Goal: Share content: Share content

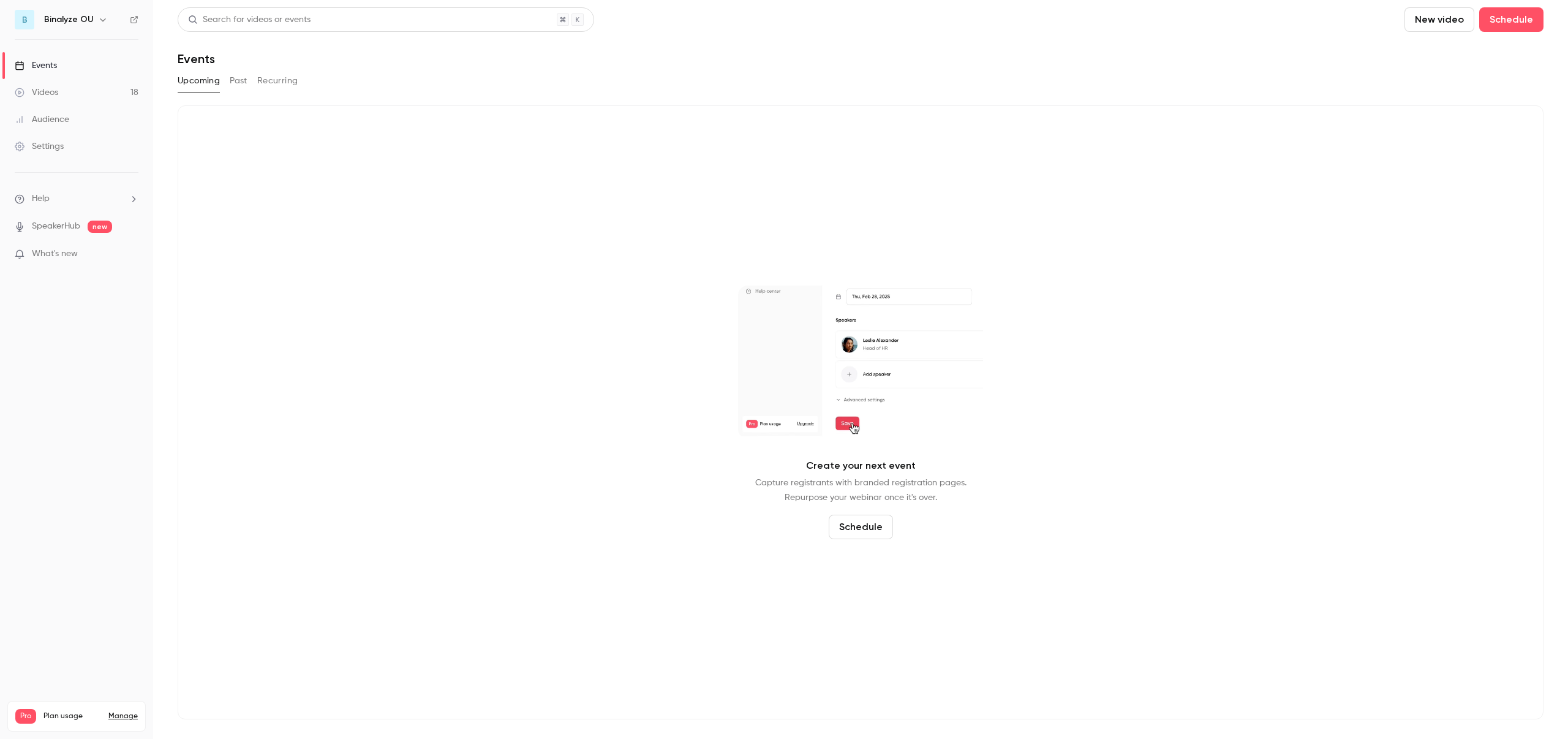
click at [238, 81] on button "Past" at bounding box center [239, 81] width 18 height 20
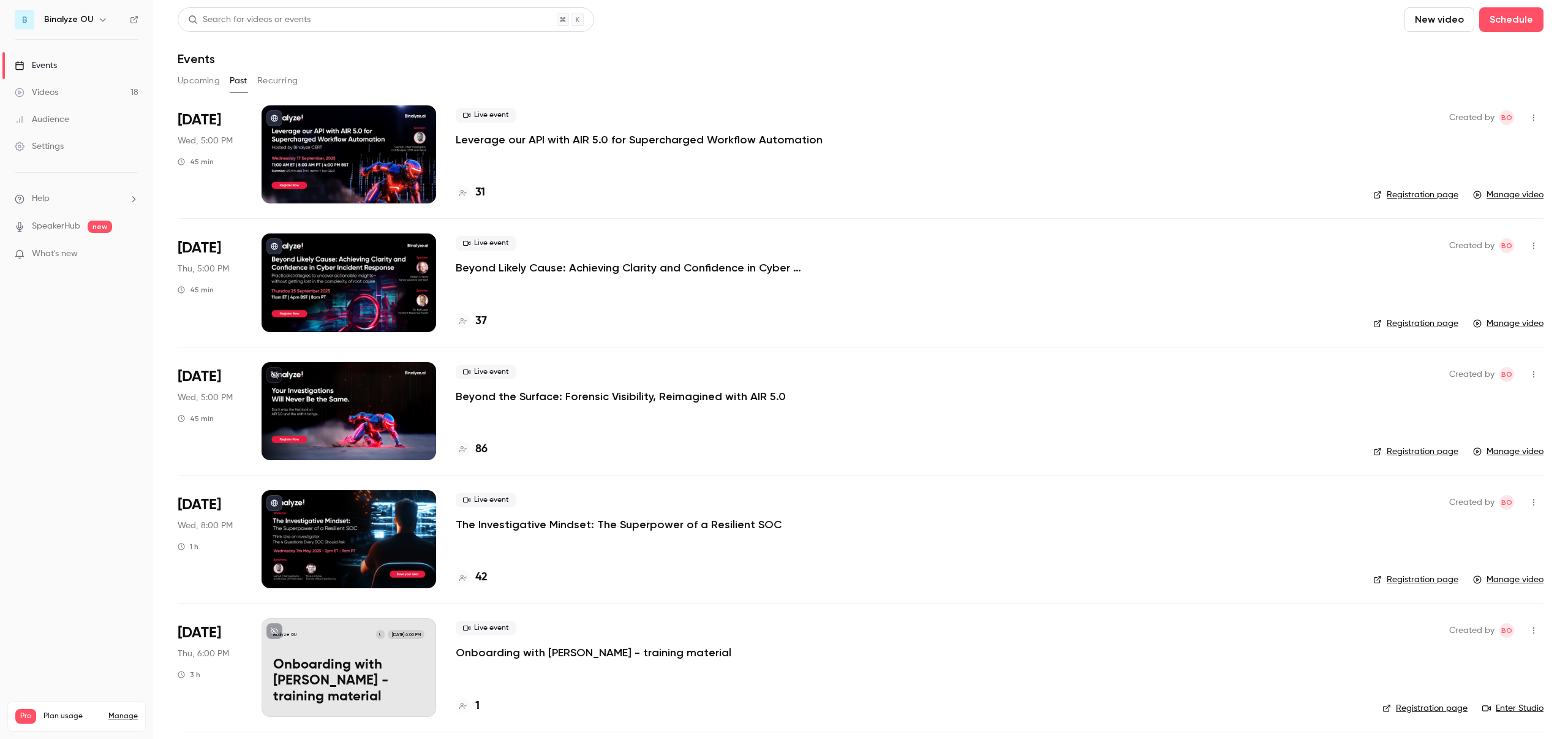
click at [366, 161] on div at bounding box center [349, 154] width 175 height 98
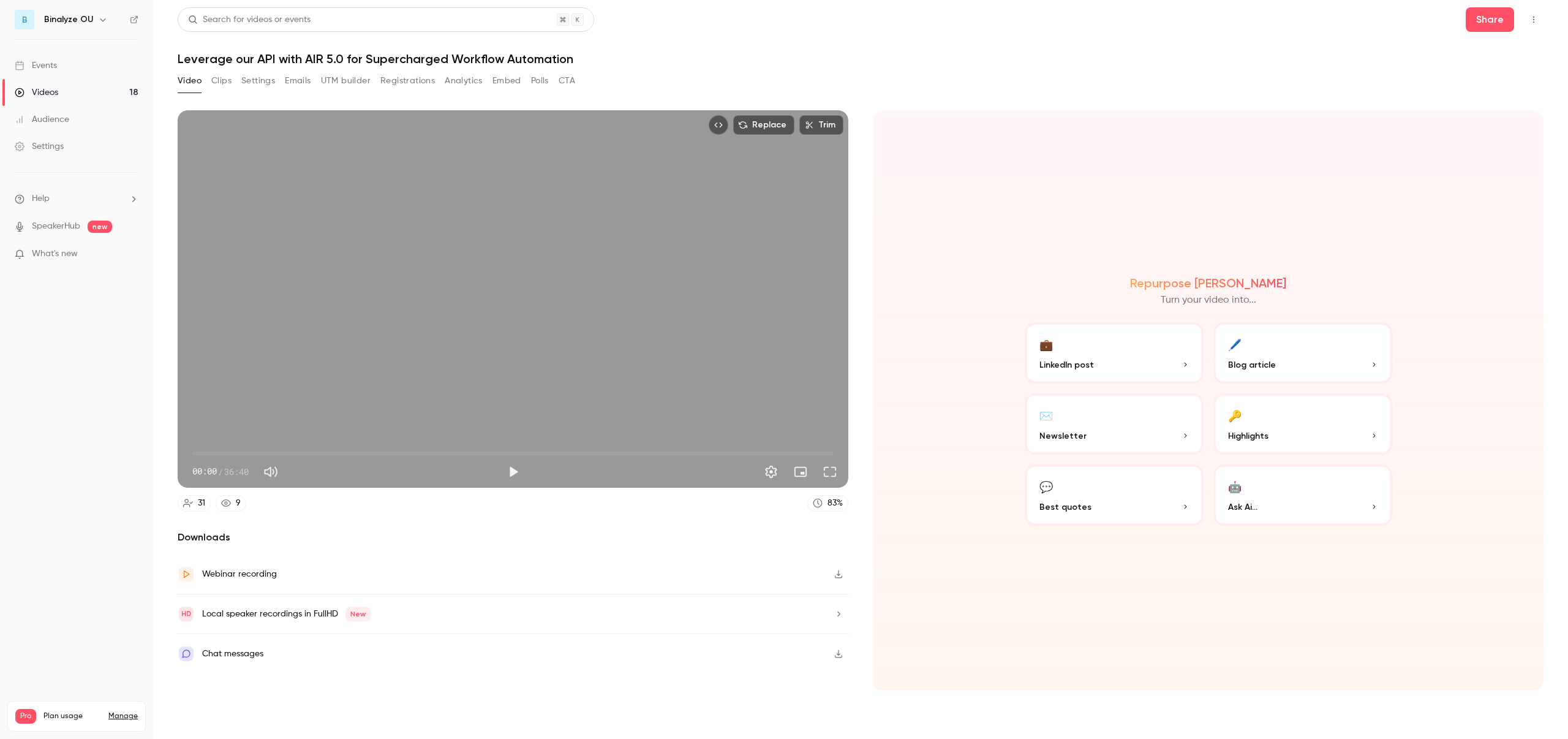
click at [414, 86] on button "Registrations" at bounding box center [407, 81] width 54 height 20
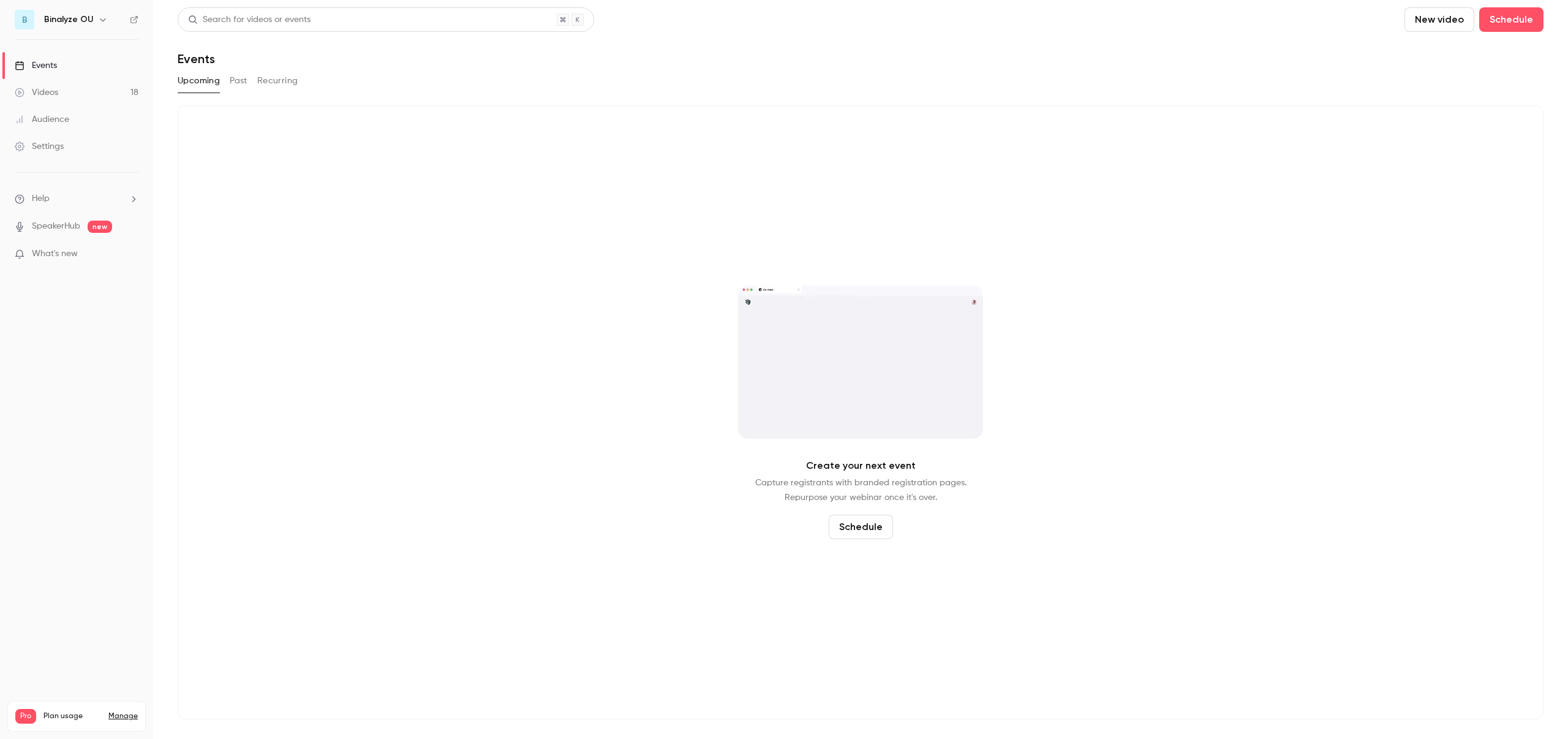
click at [242, 77] on button "Past" at bounding box center [239, 81] width 18 height 20
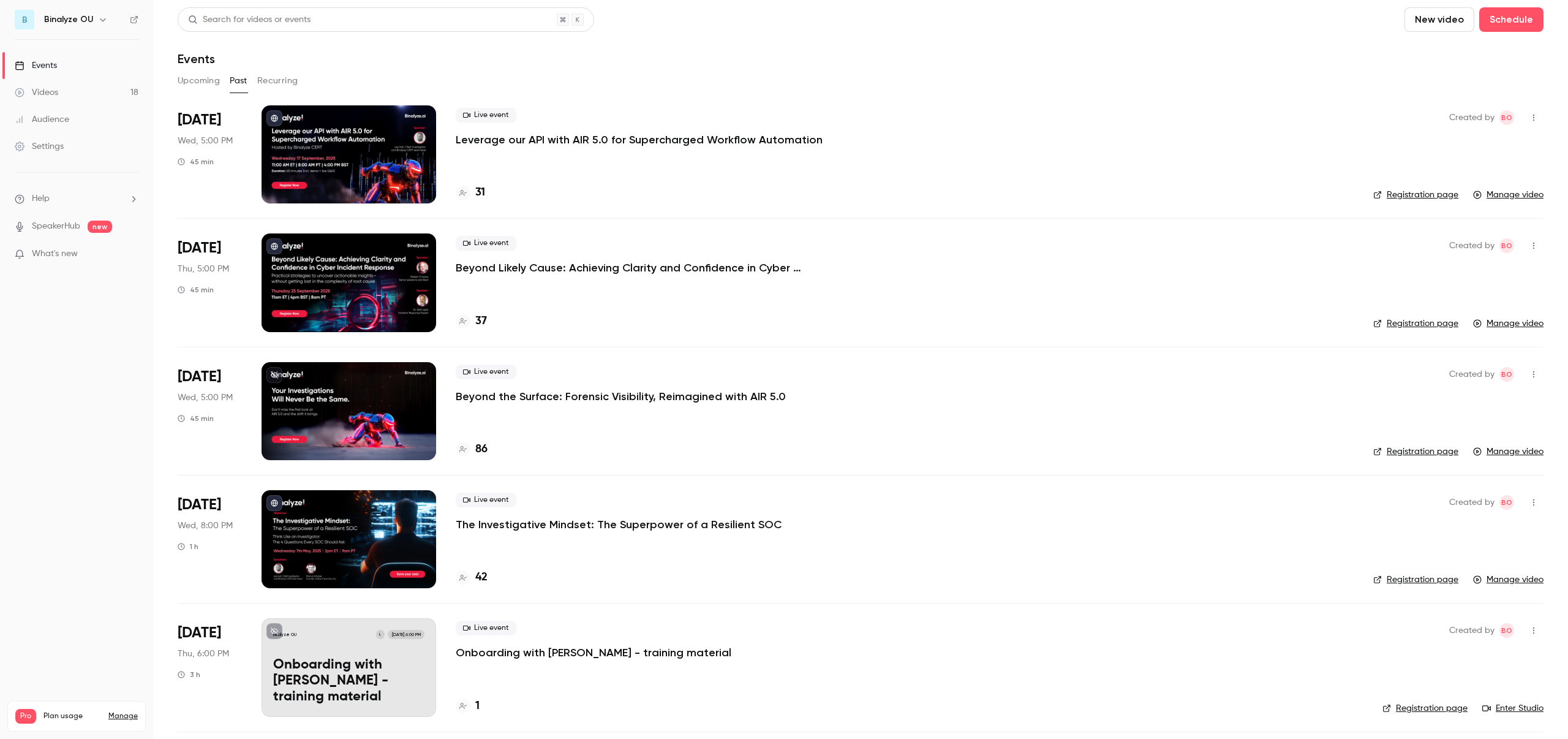
click at [323, 161] on div at bounding box center [349, 154] width 175 height 98
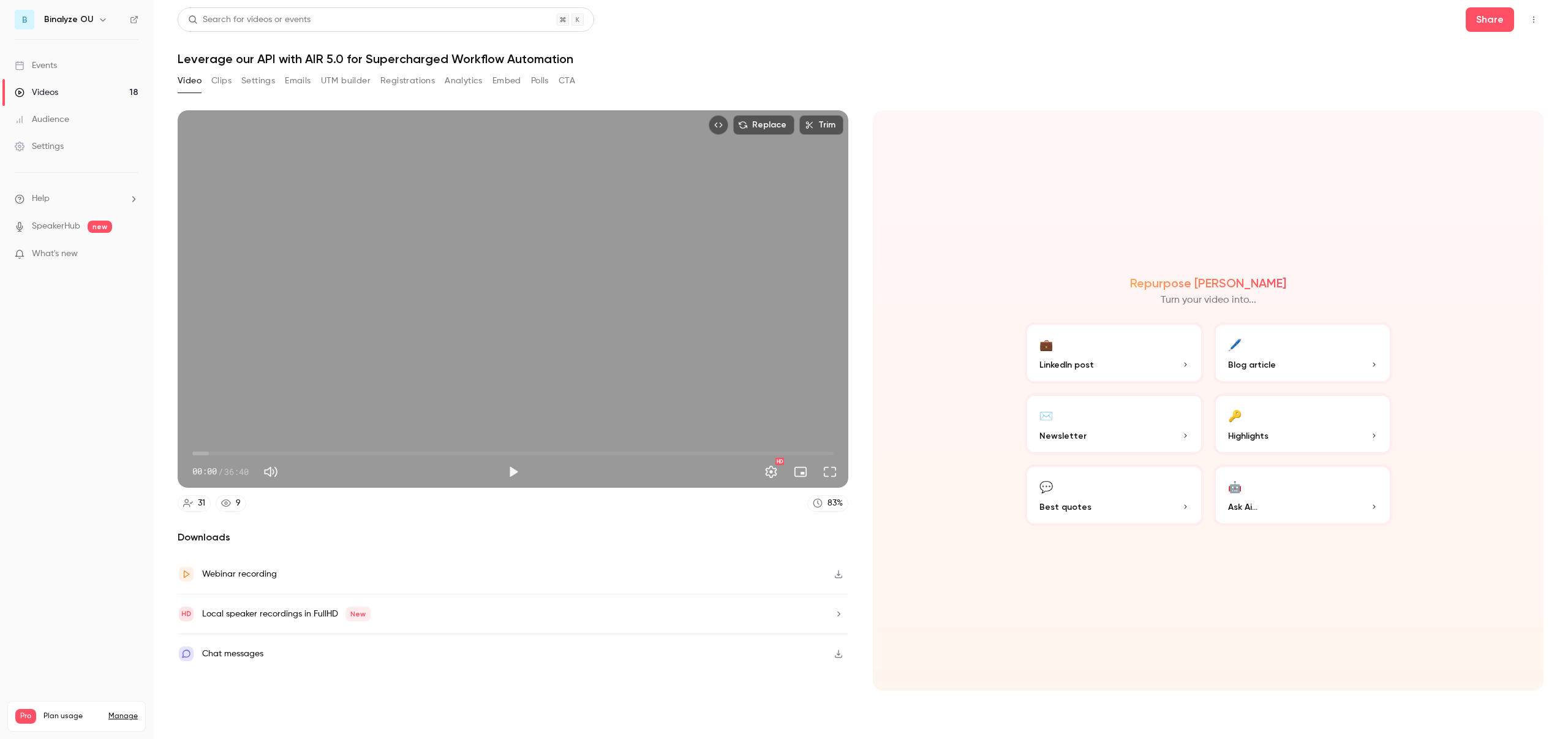
click at [1537, 16] on icon "Top Bar Actions" at bounding box center [1534, 20] width 10 height 9
click at [1176, 55] on div at bounding box center [784, 370] width 1568 height 739
click at [1479, 25] on button "Share" at bounding box center [1490, 19] width 48 height 25
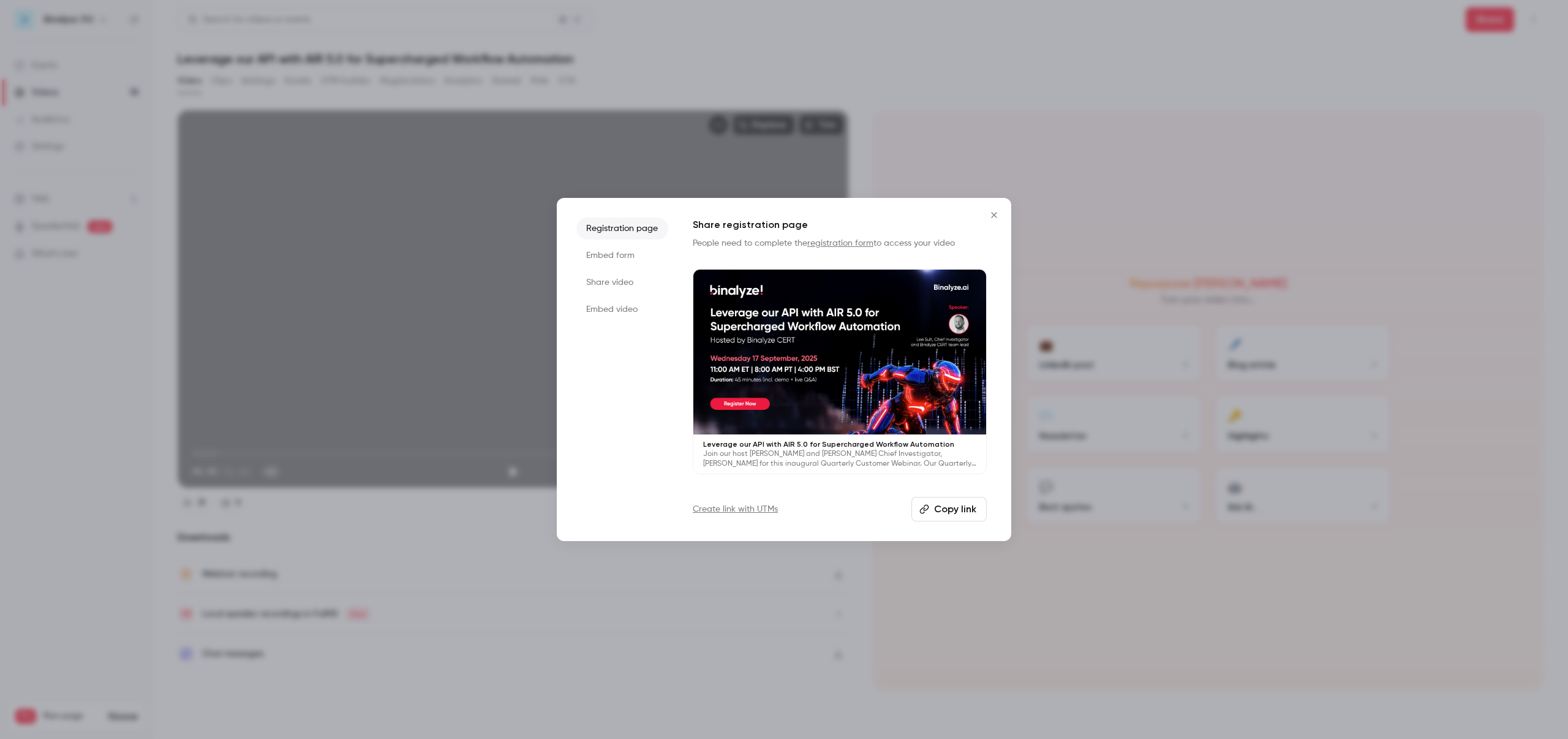
click at [614, 305] on li "Embed video" at bounding box center [622, 309] width 92 height 22
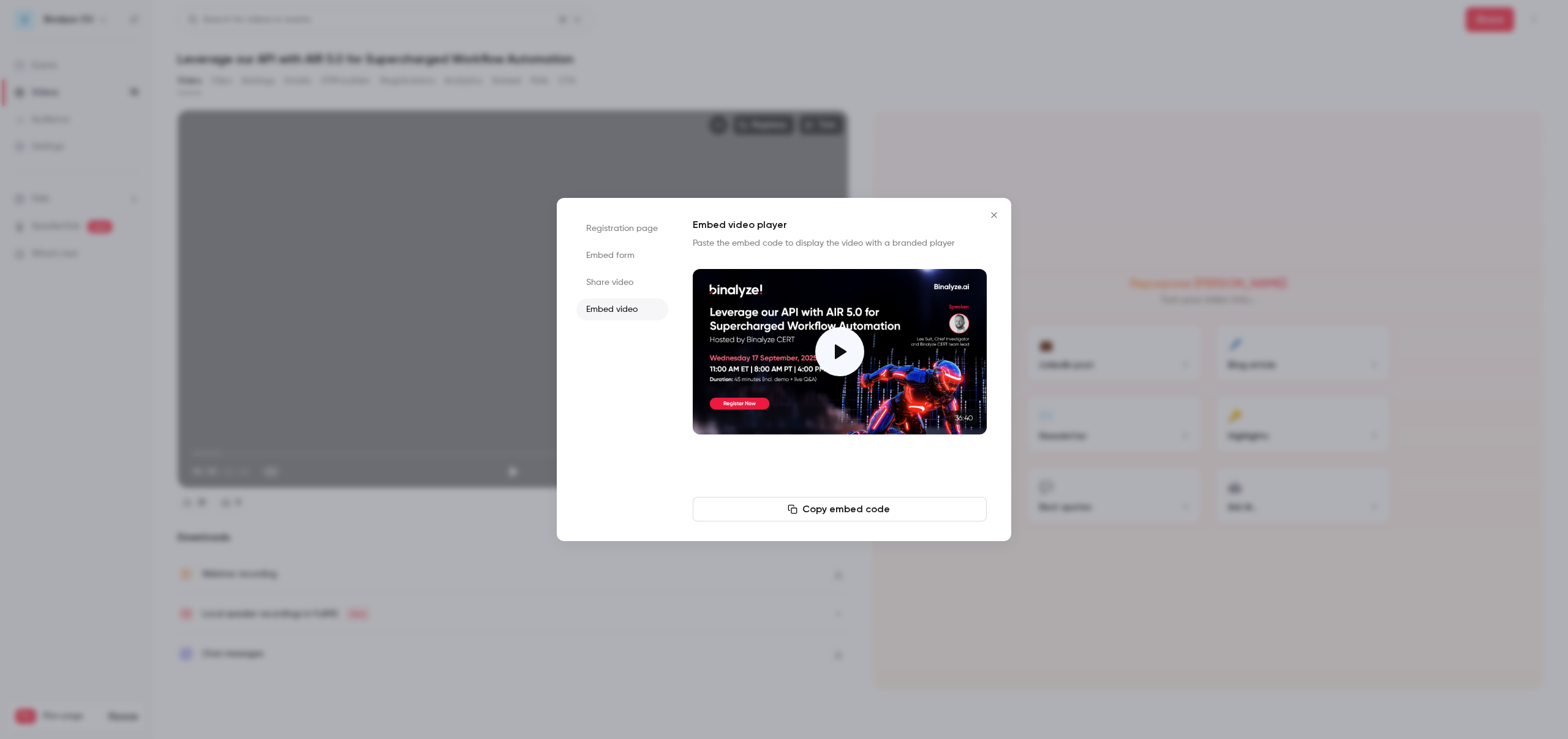
click at [611, 273] on li "Share video" at bounding box center [622, 283] width 92 height 22
click at [825, 510] on button "Copy link" at bounding box center [840, 509] width 294 height 25
click at [998, 212] on icon "Close" at bounding box center [994, 215] width 15 height 10
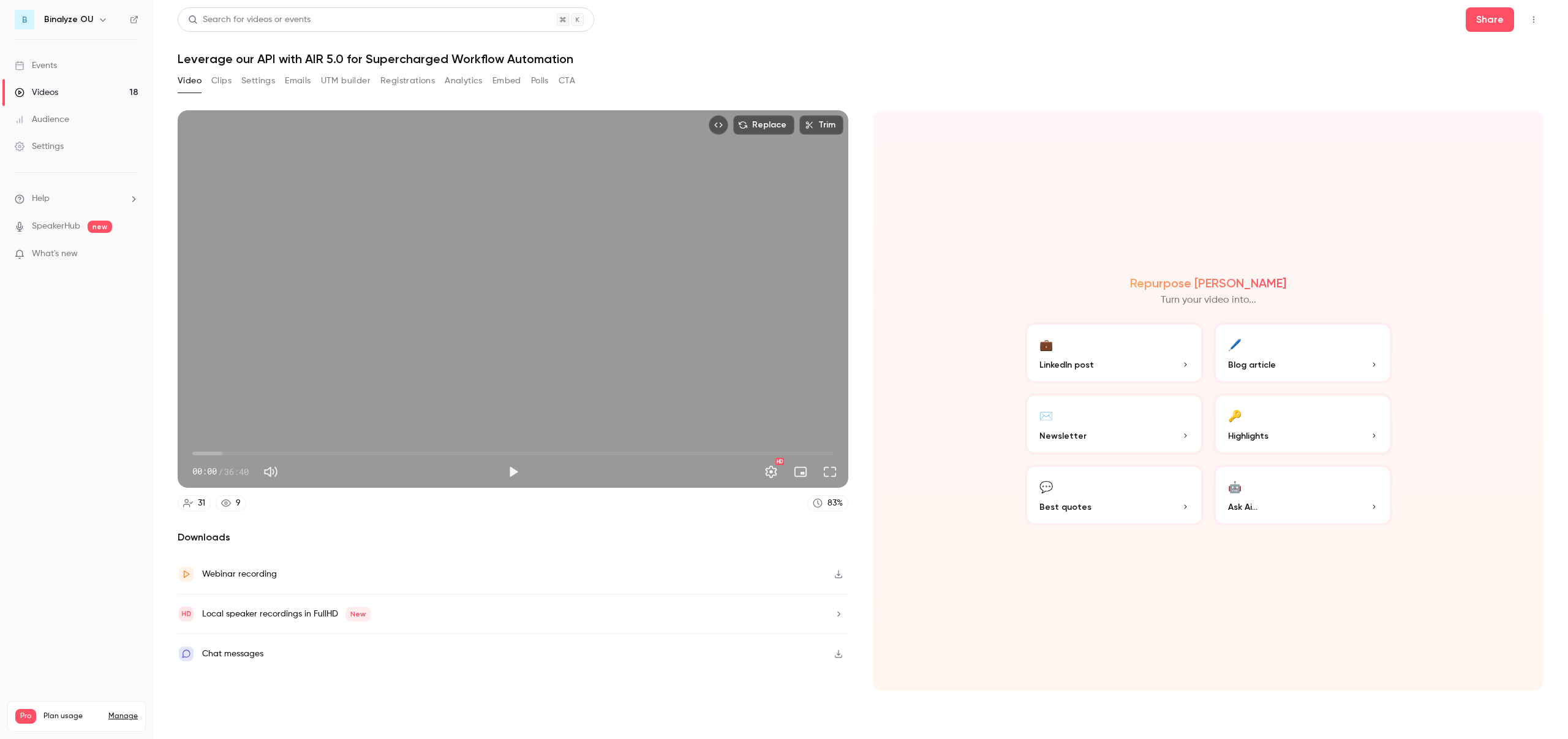
click at [933, 55] on h1 "Leverage our API with AIR 5.0 for Supercharged Workflow Automation" at bounding box center [861, 58] width 1367 height 15
click at [228, 79] on button "Clips" at bounding box center [221, 81] width 20 height 20
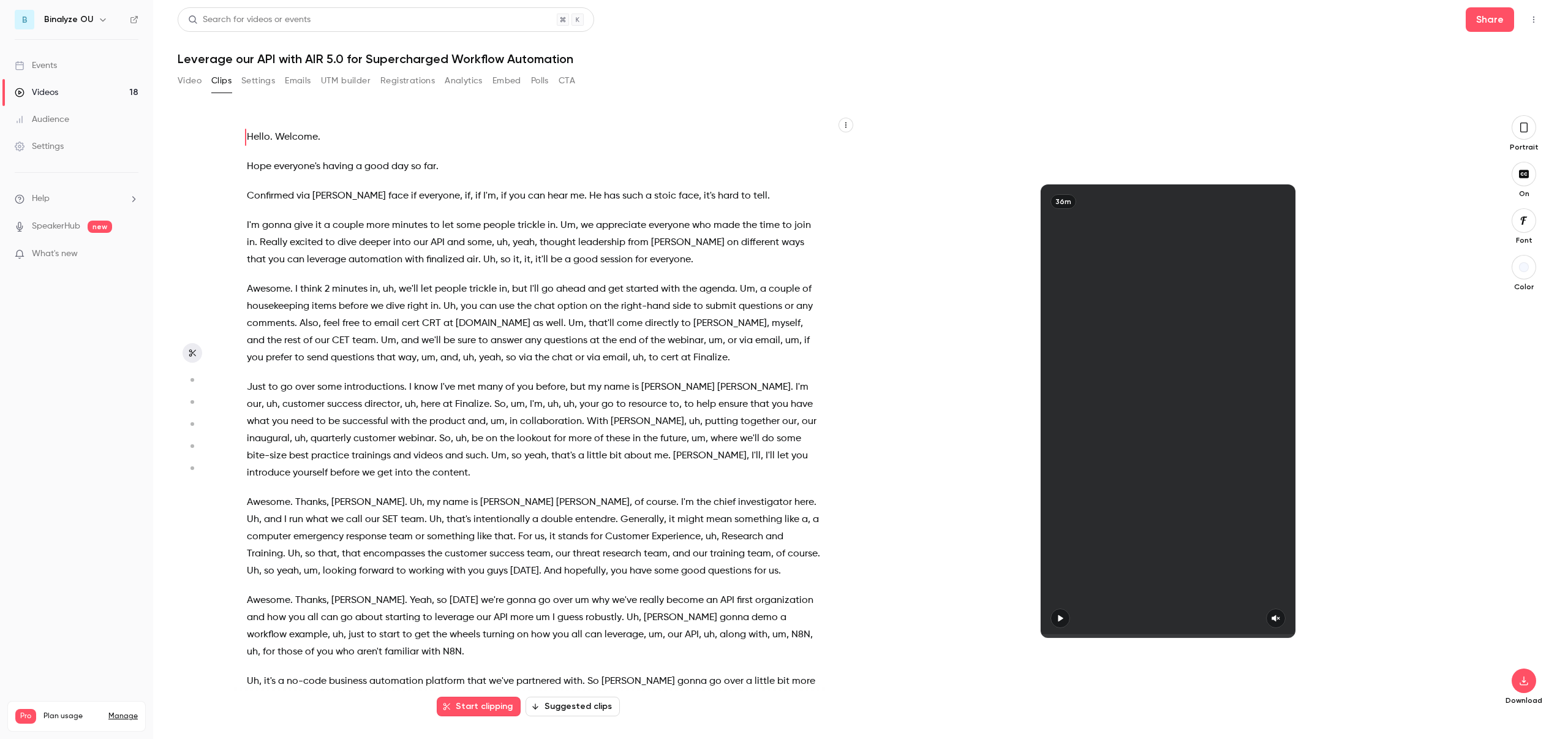
click at [375, 226] on span "more" at bounding box center [378, 225] width 24 height 17
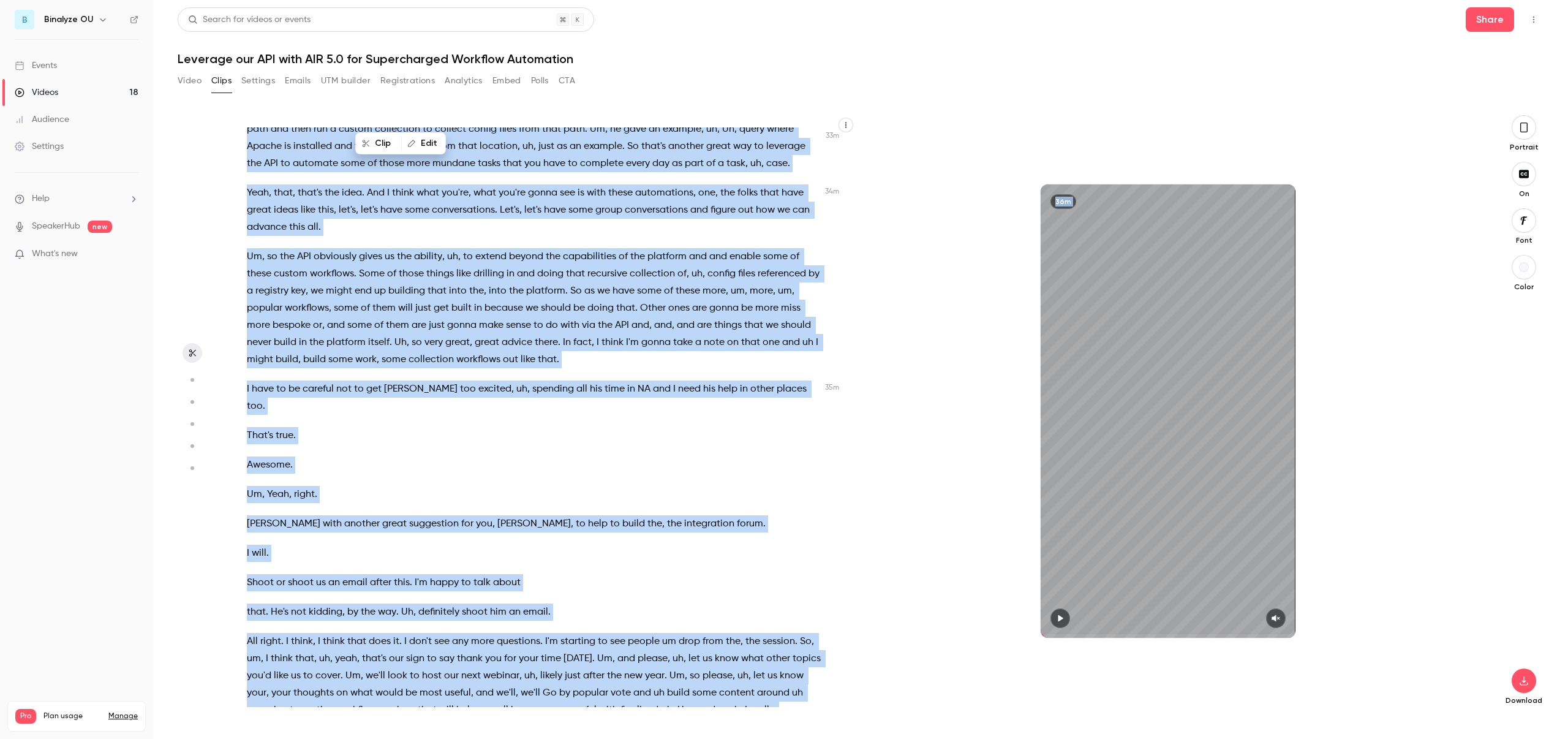
scroll to position [7309, 0]
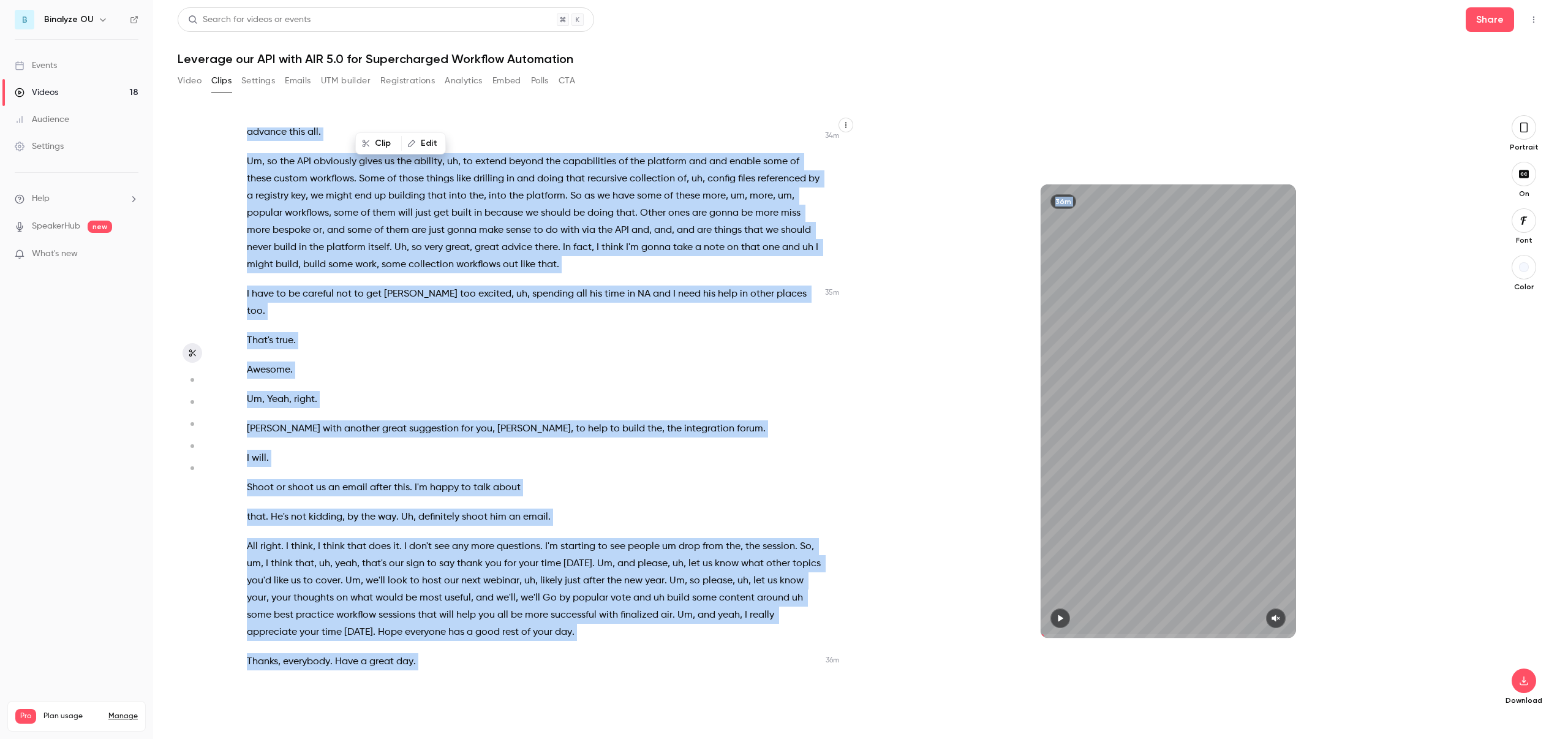
drag, startPoint x: 247, startPoint y: 133, endPoint x: 754, endPoint y: 792, distance: 831.5
click at [754, 739] on html "B Binalyze OU Events Videos 18 Audience Settings Help SpeakerHub new What's new…" at bounding box center [784, 370] width 1568 height 739
copy div "Hello . Welcome . Hope everyone's having a good day so far . Confirmed via [PER…"
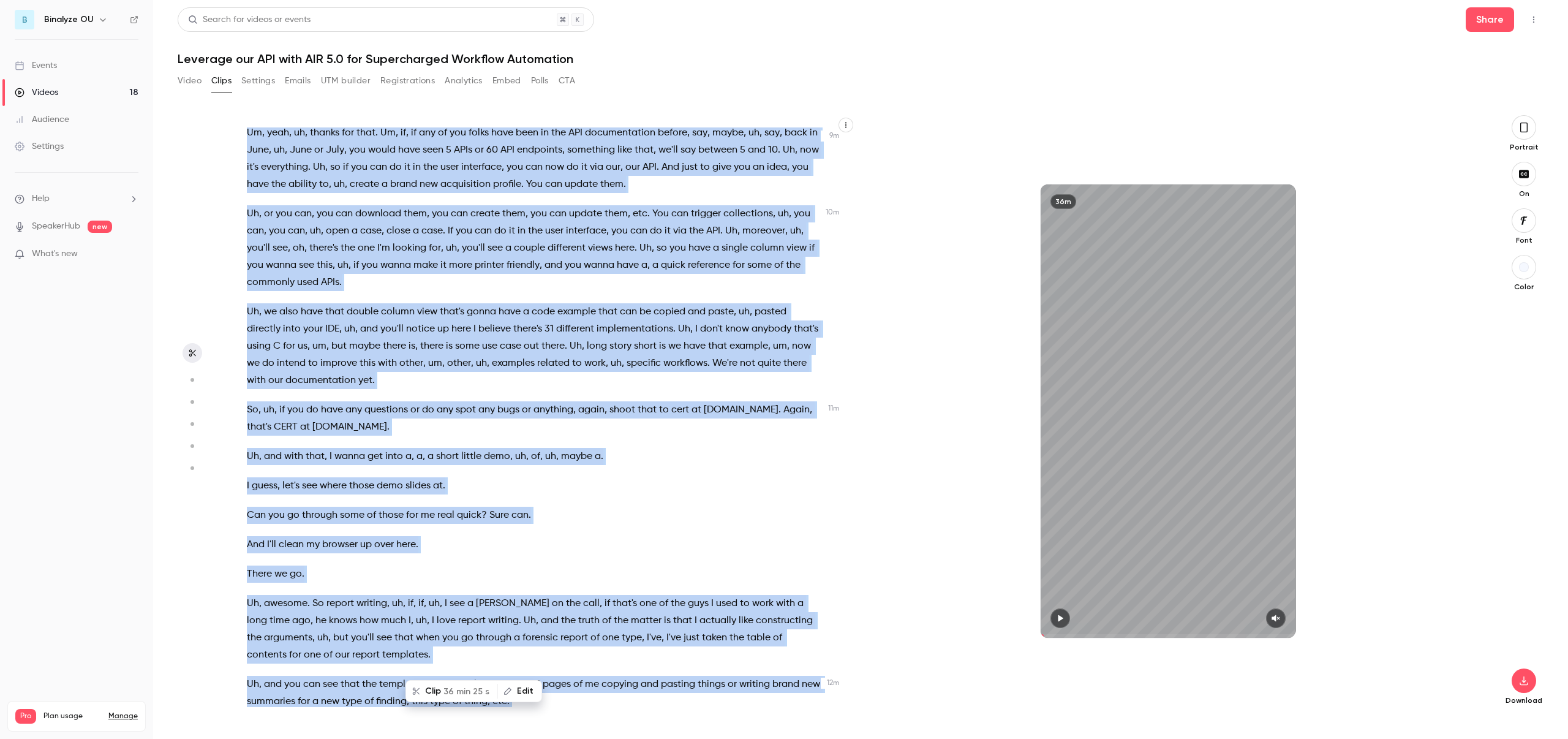
type input "*"
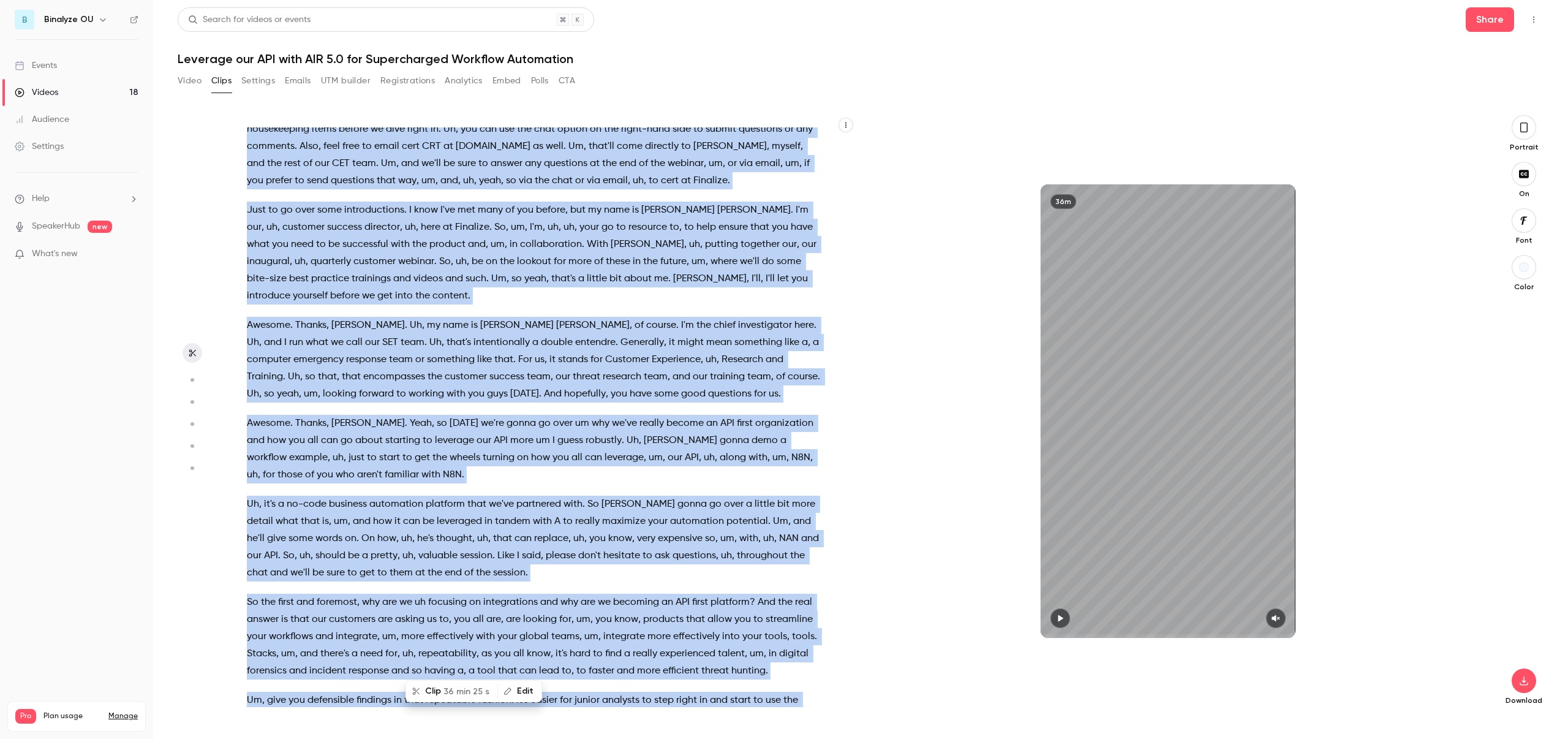
scroll to position [0, 0]
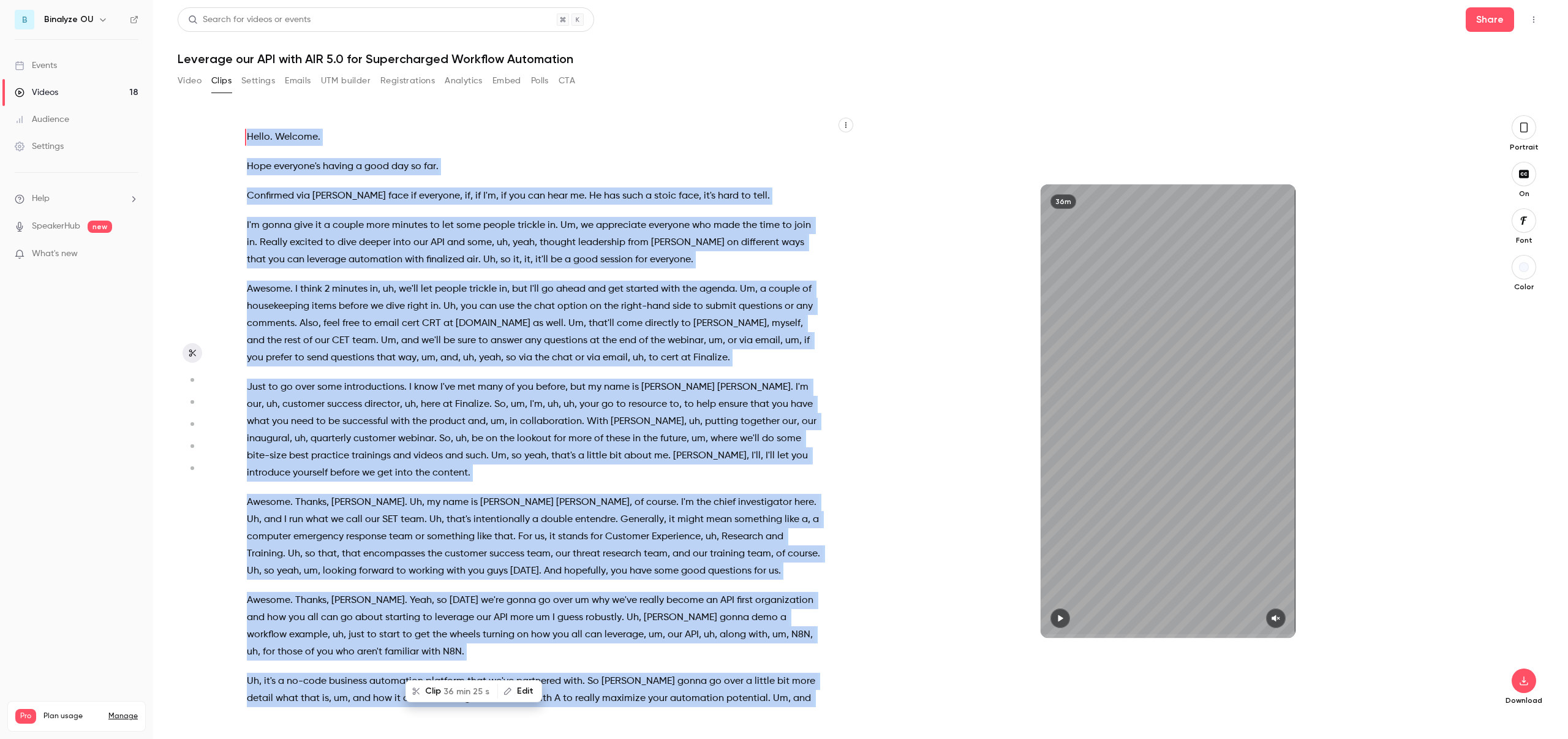
copy div "Hello . Welcome . Hope everyone's having a good day so far . Confirmed via [PER…"
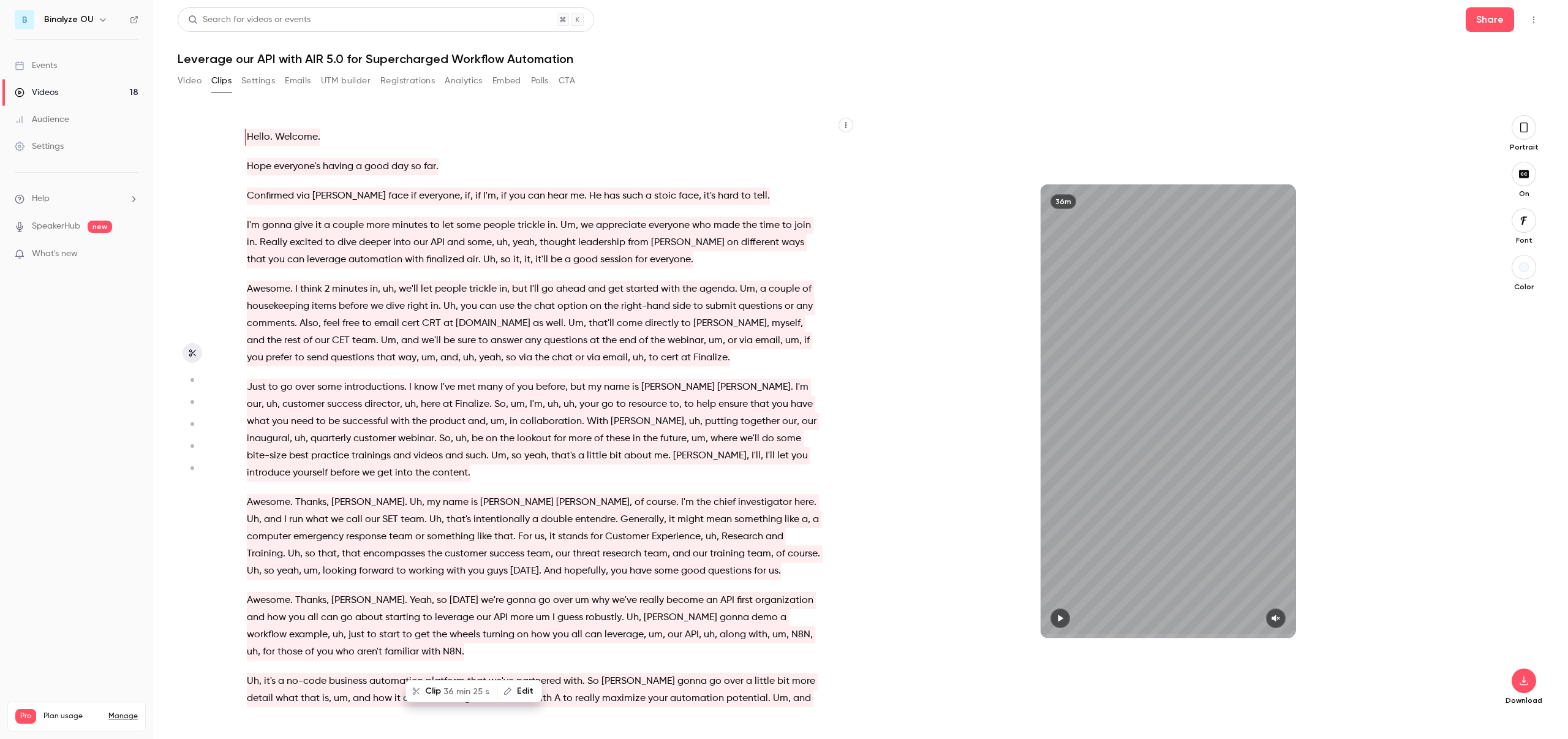
click at [248, 52] on h1 "Leverage our API with AIR 5.0 for Supercharged Workflow Automation" at bounding box center [861, 58] width 1367 height 15
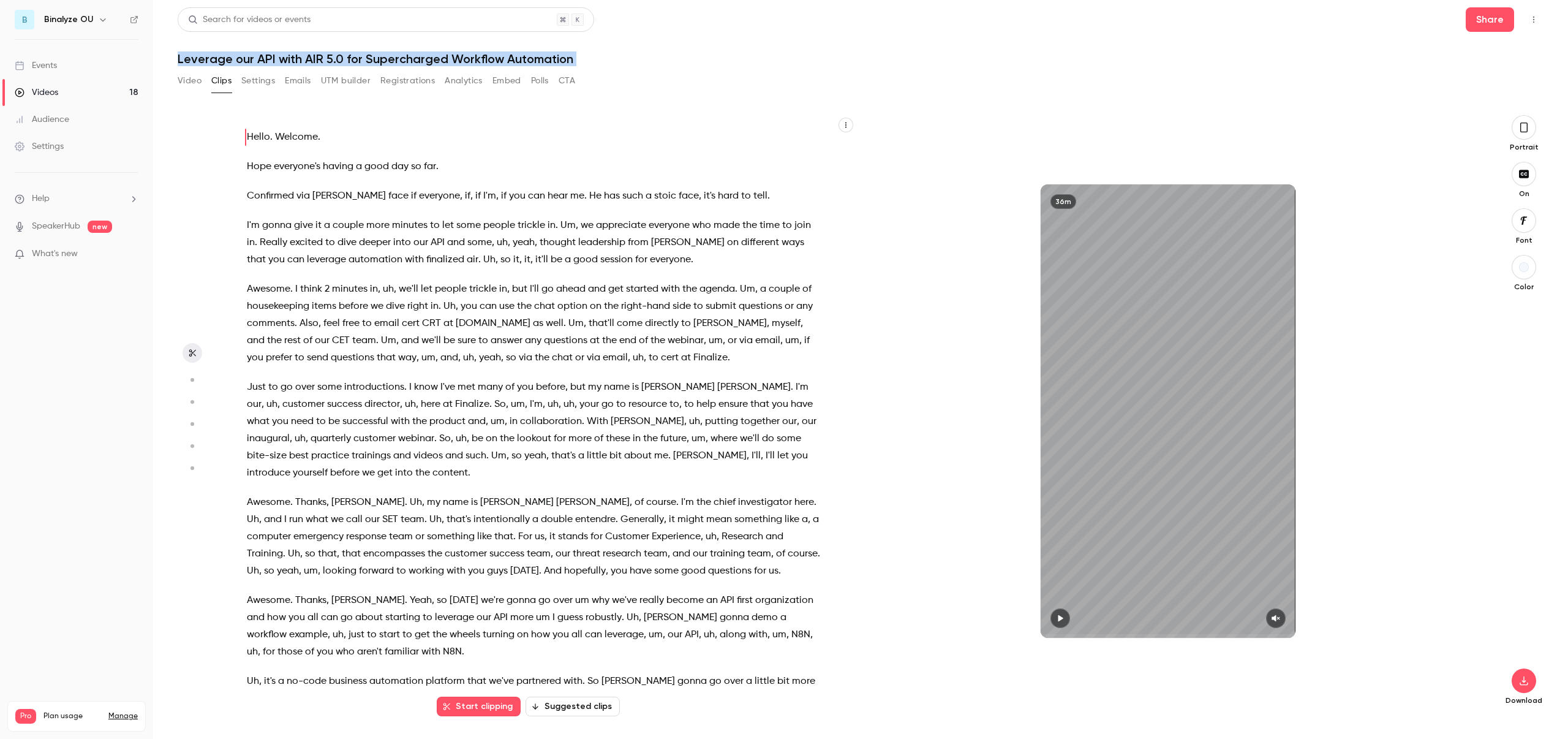
click at [248, 52] on h1 "Leverage our API with AIR 5.0 for Supercharged Workflow Automation" at bounding box center [861, 58] width 1367 height 15
copy div "Leverage our API with AIR 5.0 for Supercharged Workflow Automation Video Clips …"
